Goal: Navigation & Orientation: Find specific page/section

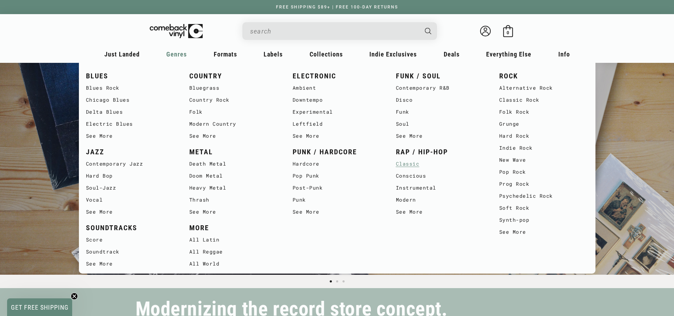
click at [415, 164] on link "Classic" at bounding box center [440, 164] width 89 height 12
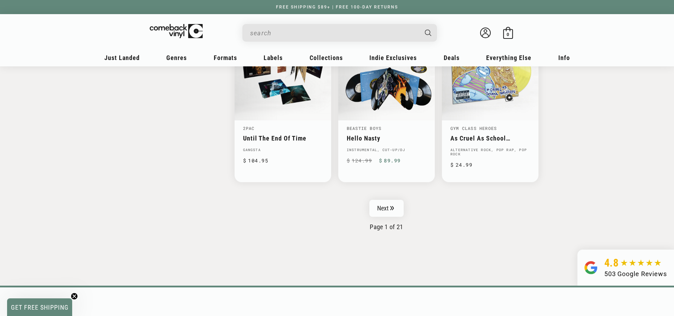
scroll to position [1061, 0]
